Goal: Task Accomplishment & Management: Manage account settings

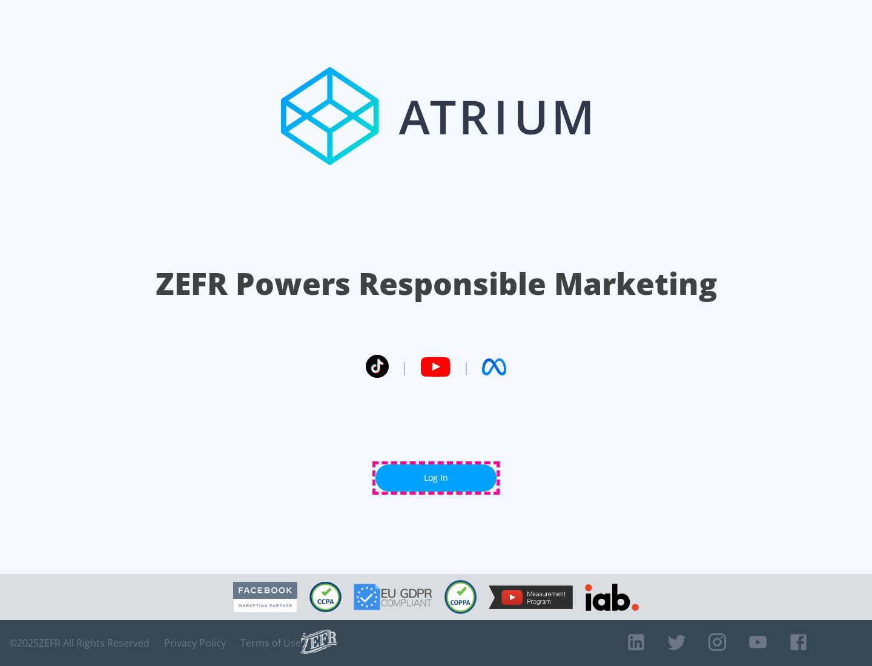
click at [436, 478] on link "Log In" at bounding box center [435, 477] width 121 height 27
